Goal: Task Accomplishment & Management: Manage account settings

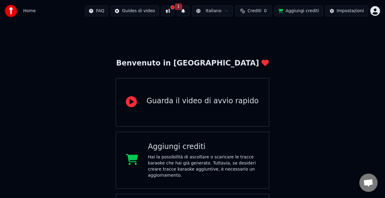
click at [374, 15] on body "Home FAQ Guides di video 1 Italiano Crediti 0 Aggiungi crediti Impostazioni Ben…" at bounding box center [192, 153] width 385 height 307
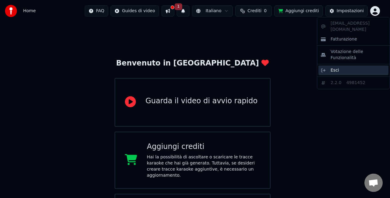
click at [341, 66] on div "Esci" at bounding box center [353, 71] width 70 height 10
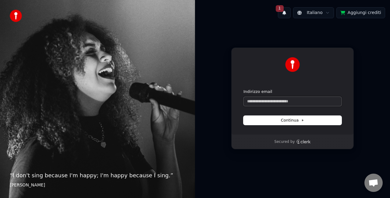
click at [285, 97] on input "Indirizzo email" at bounding box center [293, 101] width 98 height 9
click at [290, 117] on button "Continua" at bounding box center [293, 120] width 98 height 9
type input "**********"
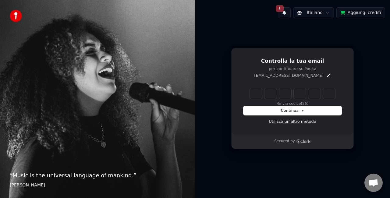
click at [284, 119] on link "Utilizzo un altro metodo" at bounding box center [293, 121] width 48 height 5
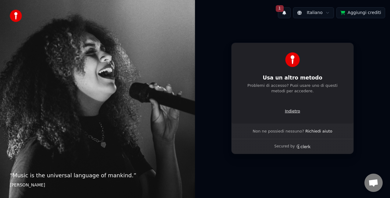
click at [291, 113] on p "Indietro" at bounding box center [292, 110] width 15 height 5
